Goal: Find specific page/section: Find specific page/section

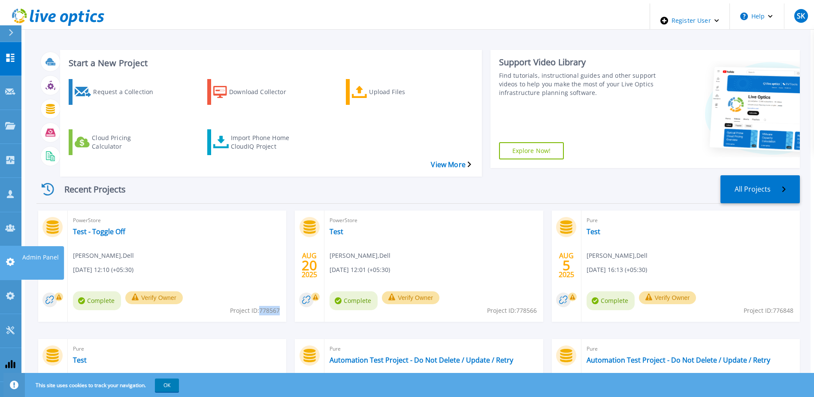
click at [12, 246] on link "Admin Panel Admin Panel" at bounding box center [10, 263] width 21 height 34
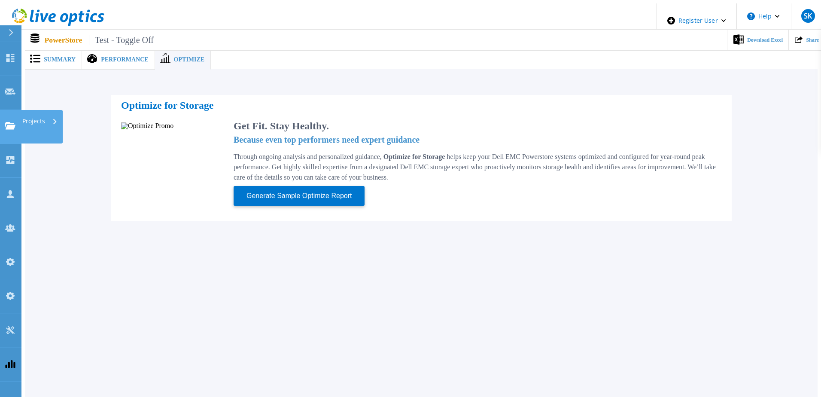
click at [3, 110] on link "Projects Projects" at bounding box center [10, 127] width 21 height 34
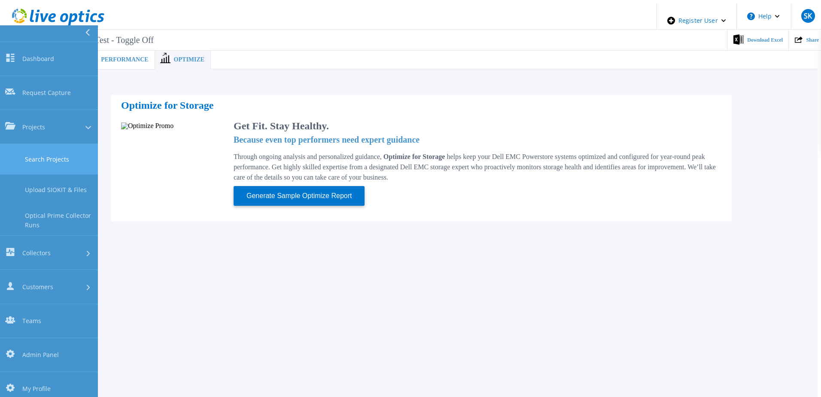
click at [51, 144] on link "Search Projects" at bounding box center [49, 159] width 98 height 30
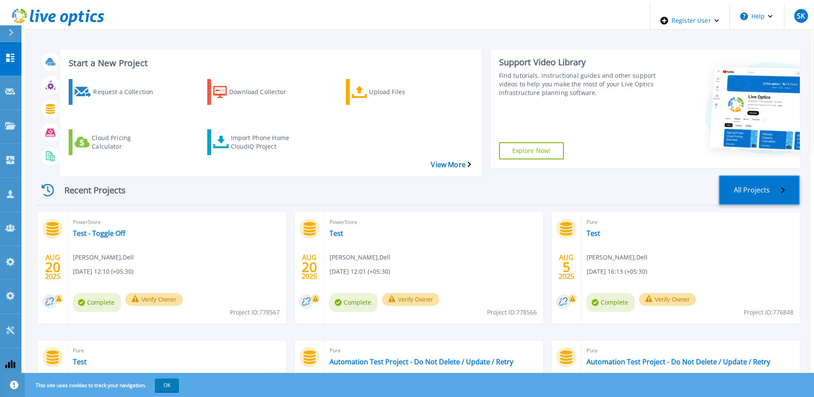
click at [752, 175] on link "All Projects" at bounding box center [759, 190] width 81 height 30
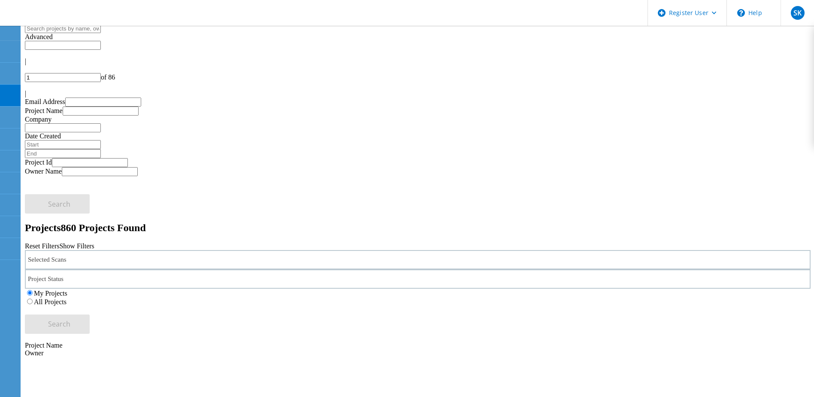
click at [230, 250] on div "Selected Scans" at bounding box center [418, 259] width 786 height 19
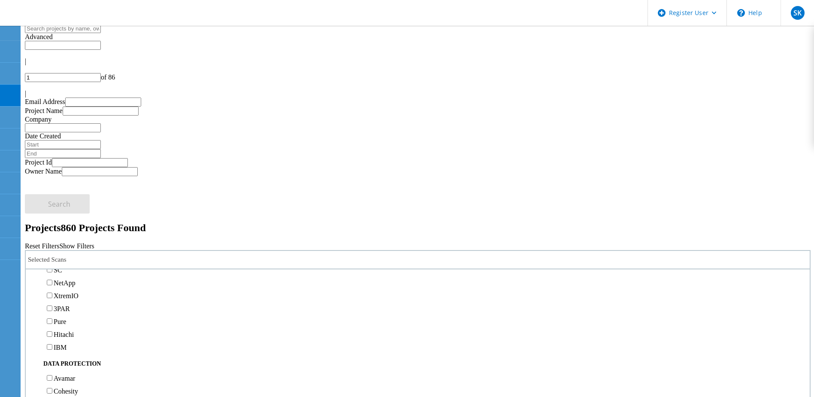
scroll to position [215, 0]
click at [86, 245] on label "PowerStore" at bounding box center [70, 248] width 32 height 7
click at [52, 245] on input "PowerStore" at bounding box center [50, 248] width 6 height 6
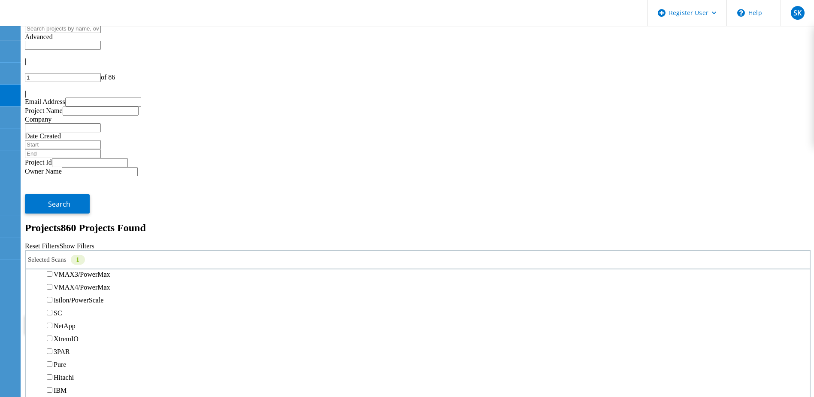
click at [90, 314] on button "Search" at bounding box center [57, 323] width 65 height 19
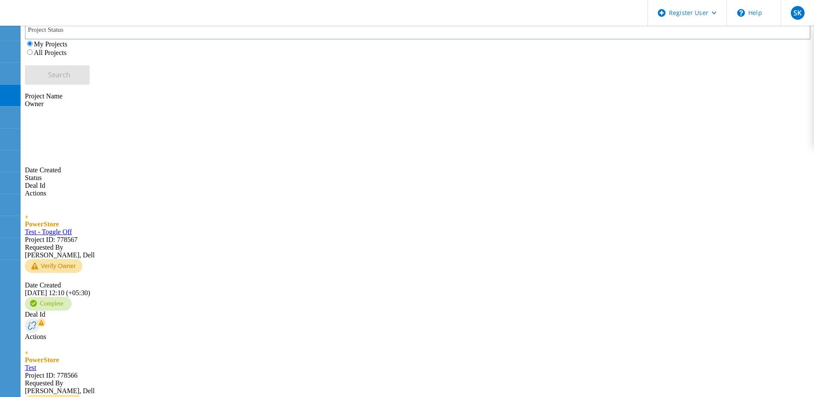
scroll to position [303, 0]
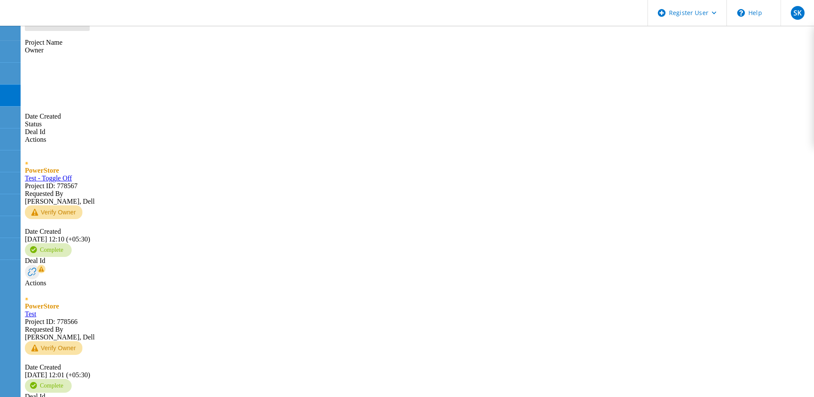
type input "2"
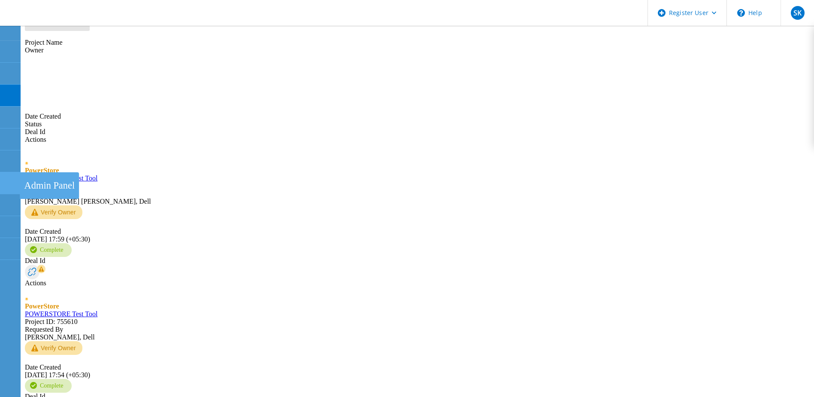
click at [6, 180] on icon at bounding box center [10, 183] width 10 height 8
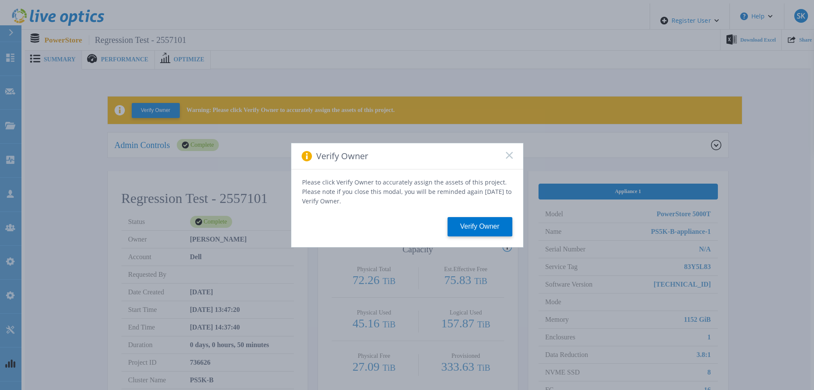
click at [509, 156] on icon at bounding box center [509, 155] width 7 height 7
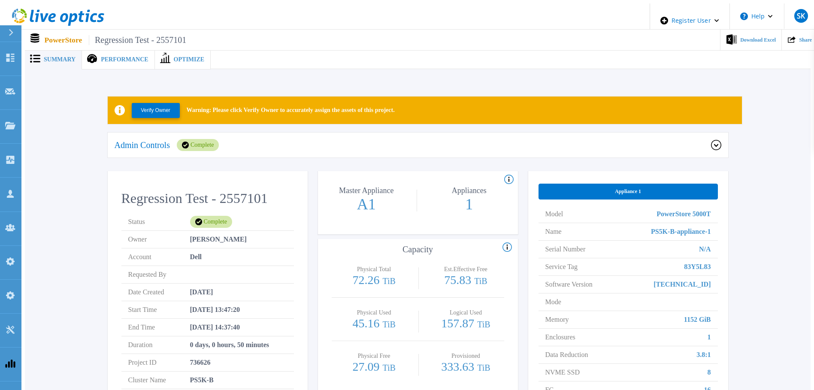
click at [153, 147] on div "Admin Controls Complete" at bounding box center [418, 146] width 621 height 26
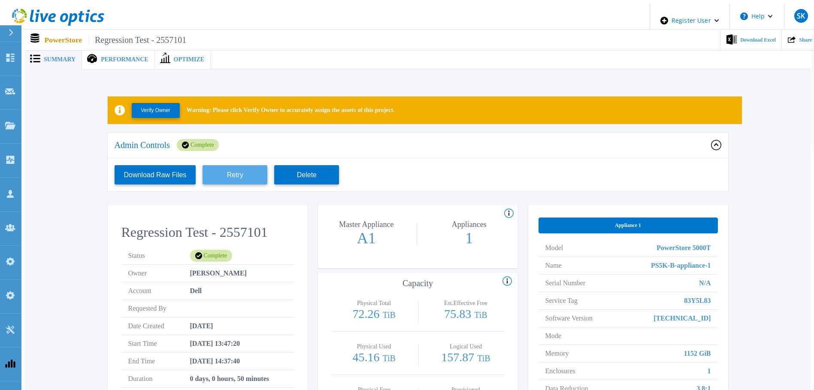
click at [216, 178] on button "Retry" at bounding box center [235, 174] width 65 height 19
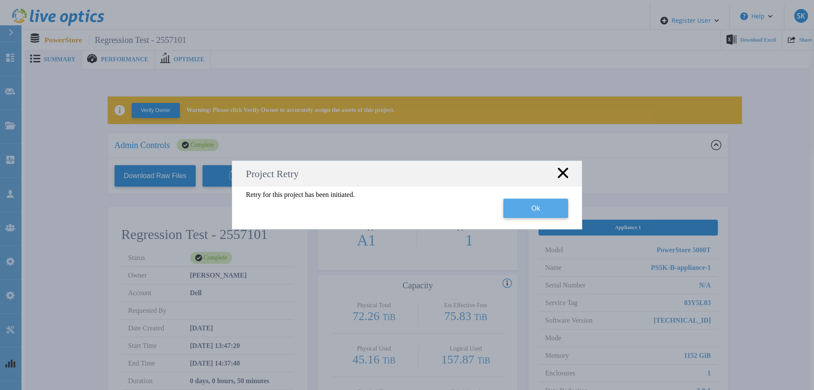
click at [518, 209] on button "Ok" at bounding box center [535, 208] width 65 height 19
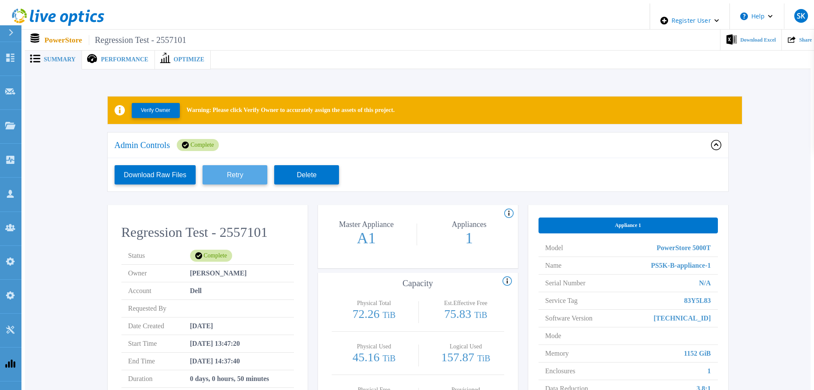
click at [229, 171] on button "Retry" at bounding box center [235, 174] width 65 height 19
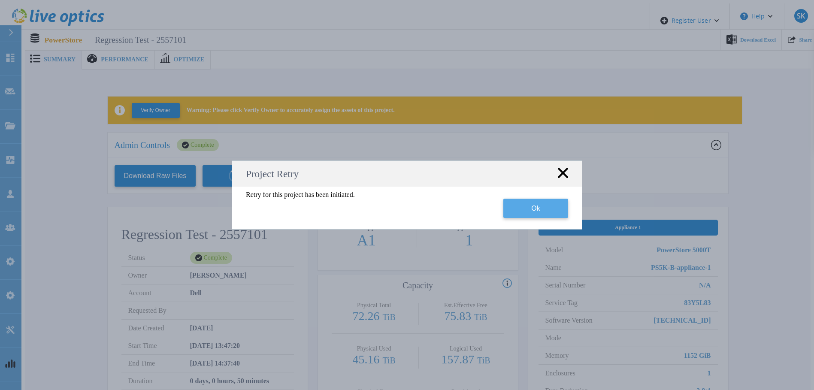
click at [539, 206] on button "Ok" at bounding box center [535, 208] width 65 height 19
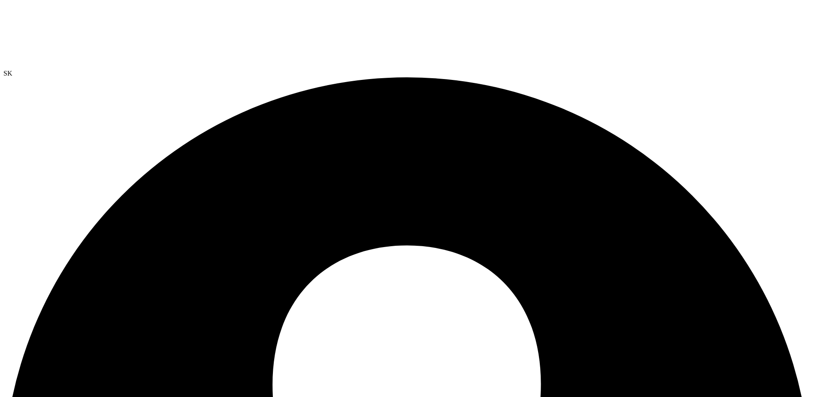
drag, startPoint x: 685, startPoint y: 89, endPoint x: 683, endPoint y: 96, distance: 7.2
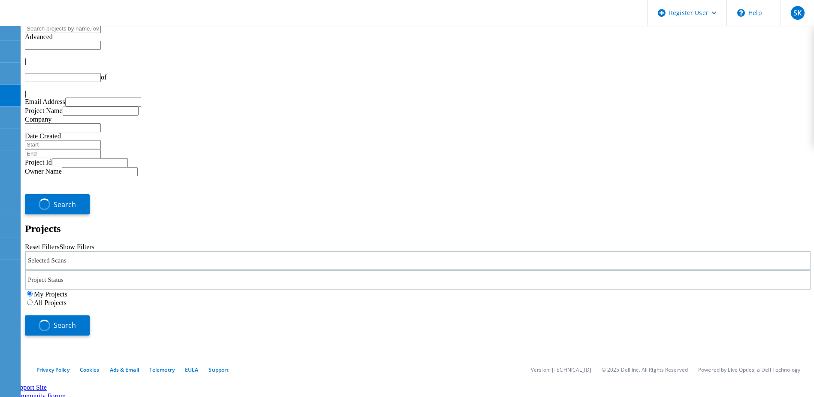
type input "1"
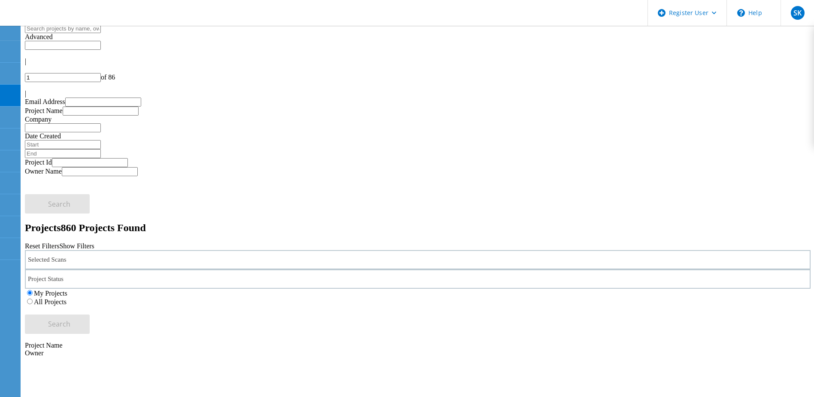
click at [67, 298] on label "All Projects" at bounding box center [50, 301] width 33 height 7
click at [33, 298] on input "All Projects" at bounding box center [30, 301] width 6 height 6
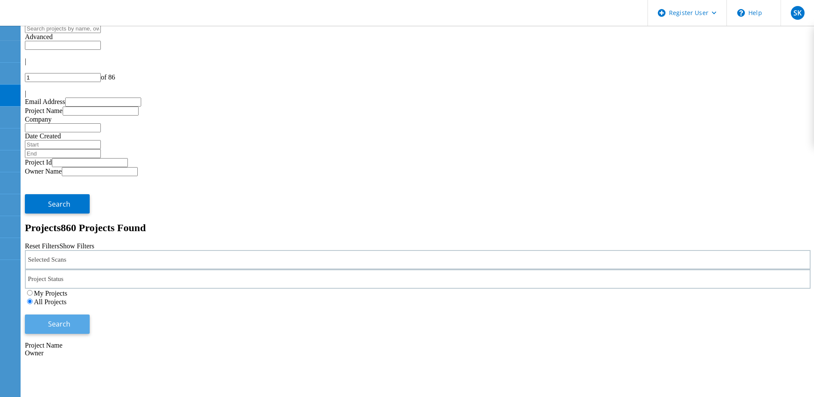
click at [90, 314] on button "Search" at bounding box center [57, 323] width 65 height 19
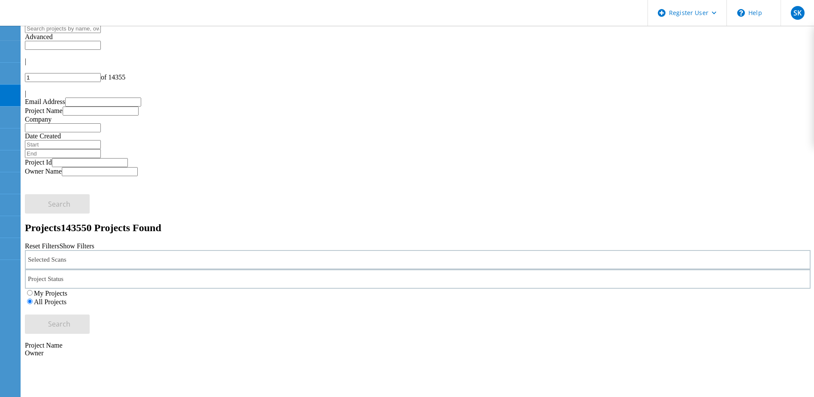
click at [187, 250] on div "Selected Scans" at bounding box center [418, 259] width 786 height 19
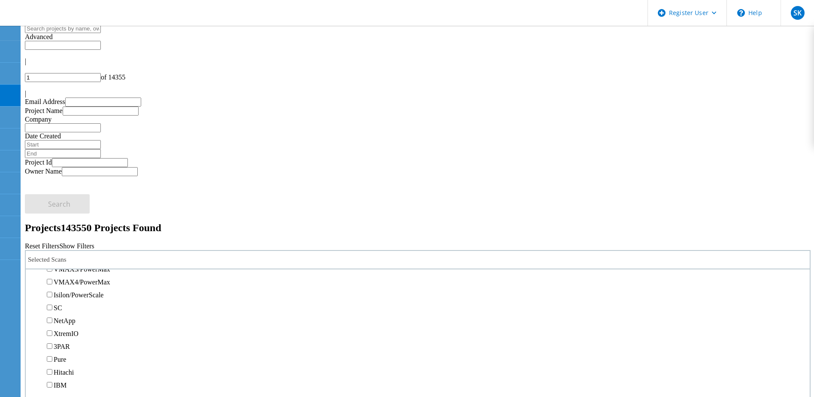
scroll to position [172, 0]
click at [86, 288] on label "PowerStore" at bounding box center [70, 291] width 32 height 7
click at [52, 288] on input "PowerStore" at bounding box center [50, 291] width 6 height 6
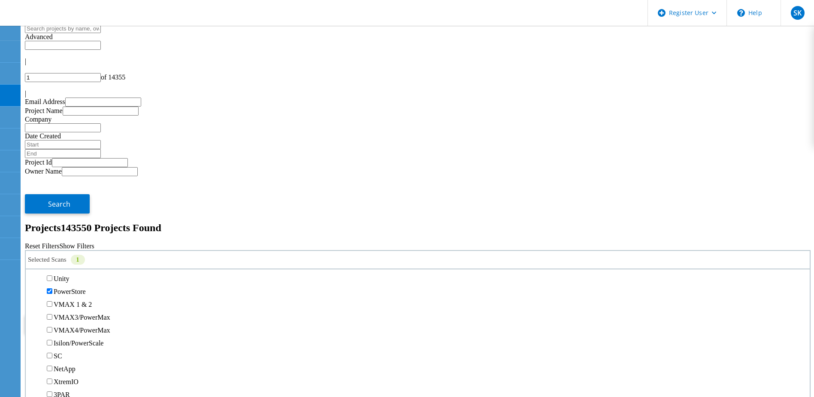
click at [70, 319] on span "Search" at bounding box center [59, 323] width 22 height 9
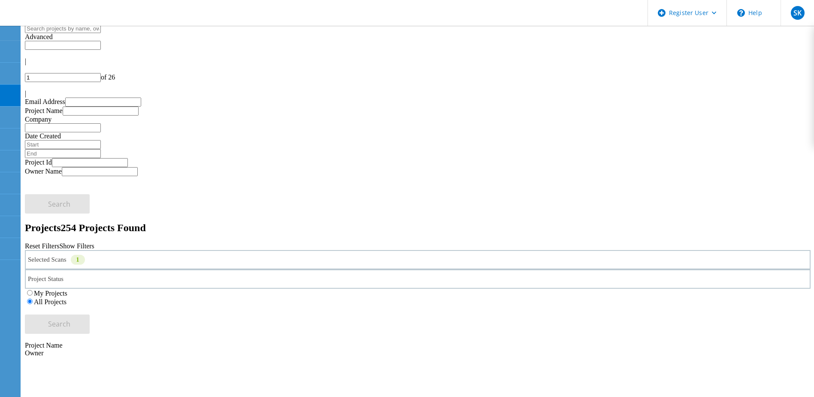
click at [101, 73] on input "1" at bounding box center [63, 77] width 76 height 9
type input "26"
copy span "561557"
